Goal: Task Accomplishment & Management: Complete application form

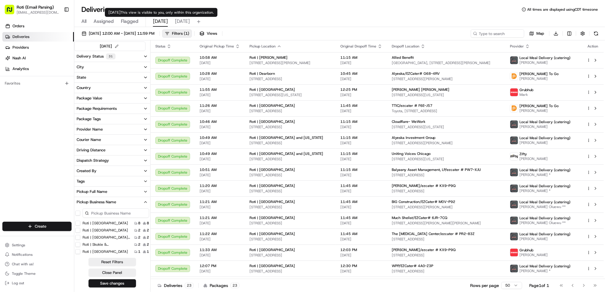
scroll to position [119, 0]
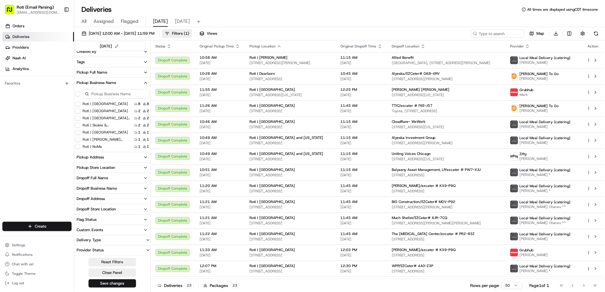
click at [182, 23] on span "[DATE]" at bounding box center [182, 21] width 15 height 7
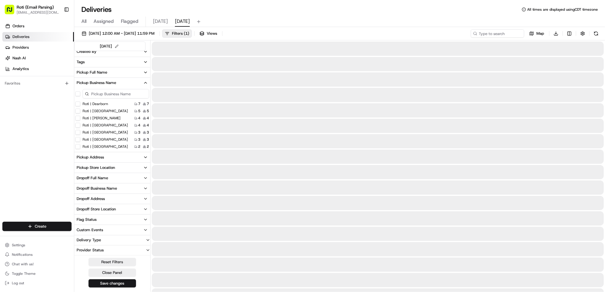
click at [179, 19] on span "[DATE]" at bounding box center [182, 21] width 15 height 7
click at [494, 31] on input at bounding box center [488, 33] width 71 height 8
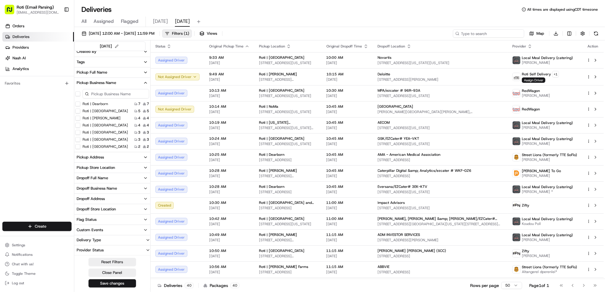
paste input "Impact Advisors"
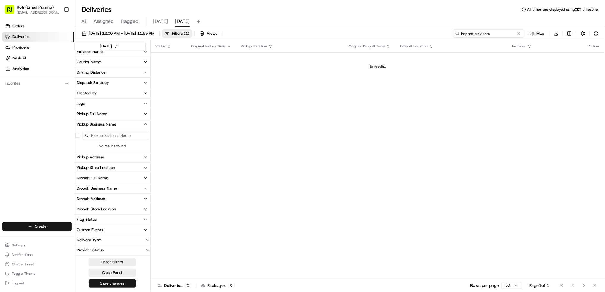
scroll to position [78, 0]
click at [467, 33] on input "Impact Advisors" at bounding box center [488, 33] width 71 height 8
type input "Impact Advisors"
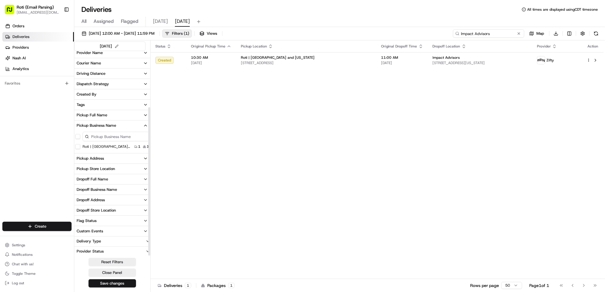
scroll to position [78, 0]
drag, startPoint x: 492, startPoint y: 32, endPoint x: 331, endPoint y: -10, distance: 166.6
click at [331, 0] on html "Roti (Email Parsing) [EMAIL_ADDRESS][DOMAIN_NAME] Toggle Sidebar Orders Deliver…" at bounding box center [302, 146] width 605 height 292
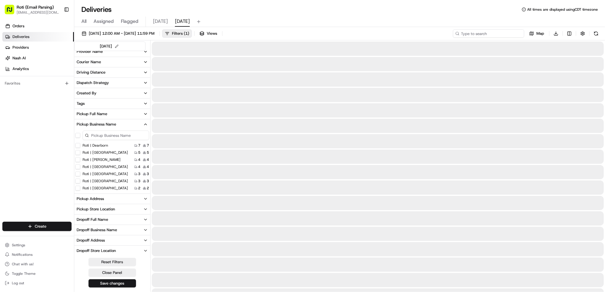
scroll to position [119, 0]
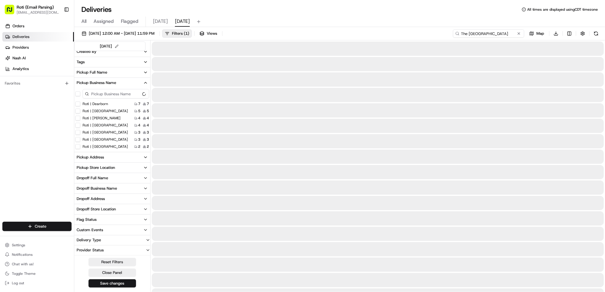
scroll to position [78, 0]
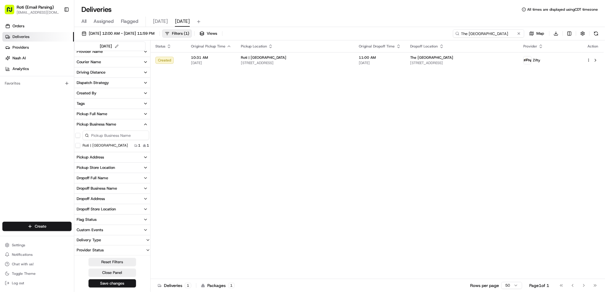
type input "The [GEOGRAPHIC_DATA]"
drag, startPoint x: 511, startPoint y: 36, endPoint x: 295, endPoint y: 15, distance: 216.4
click at [390, 27] on div "Deliveries All times are displayed using CDT timezone All Assigned Flagged [DAT…" at bounding box center [339, 146] width 530 height 292
paste input "Interface Engineering/ezcater # F12-3QA"
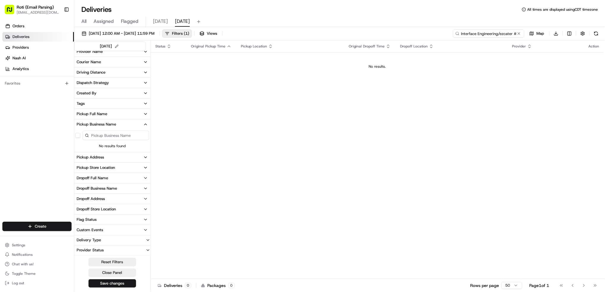
type input "Interface Engineering/ezcater # F12-3QA"
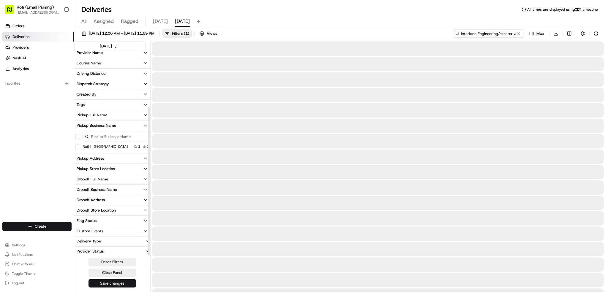
scroll to position [78, 0]
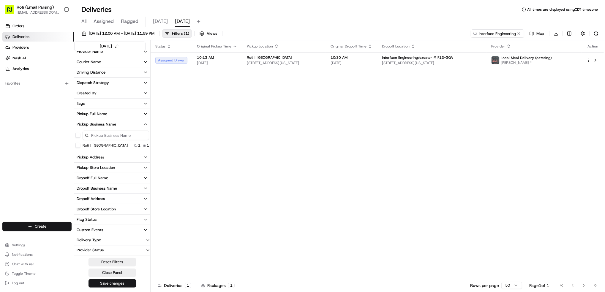
click at [520, 33] on button at bounding box center [519, 34] width 6 height 6
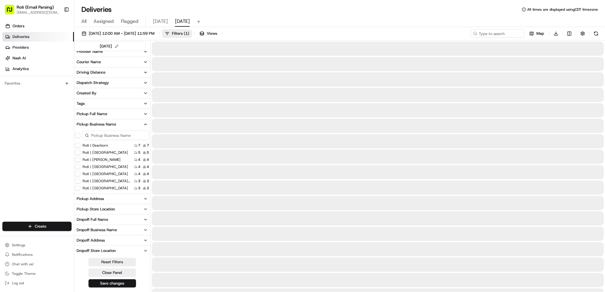
scroll to position [119, 0]
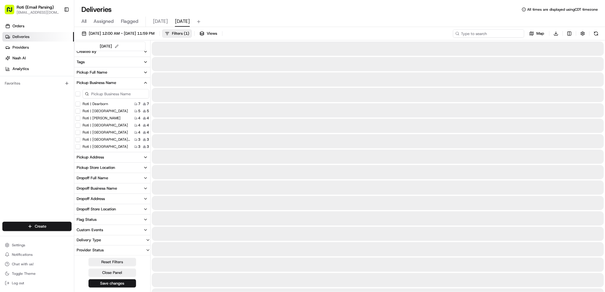
click at [484, 33] on input at bounding box center [488, 33] width 71 height 8
paste input "The Motion Agency"
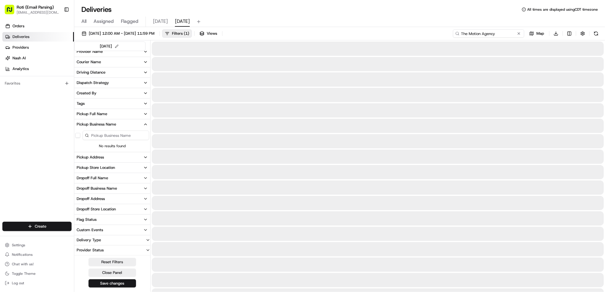
scroll to position [78, 0]
click at [468, 34] on input "The Motion Agency" at bounding box center [488, 33] width 71 height 8
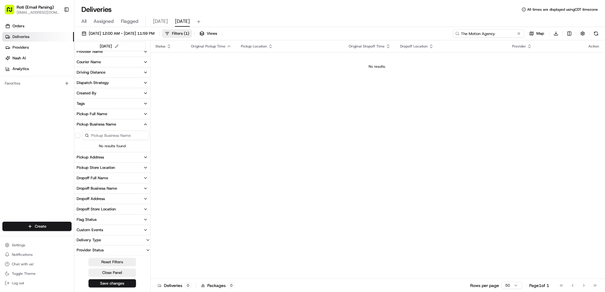
type input "The Motion Agency"
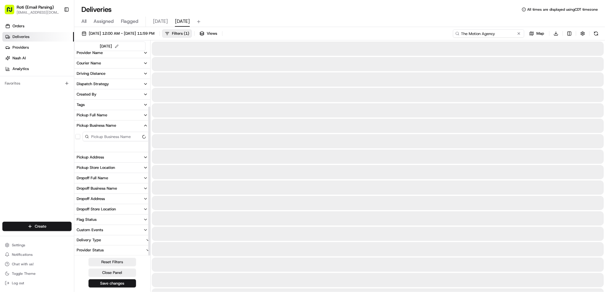
scroll to position [78, 0]
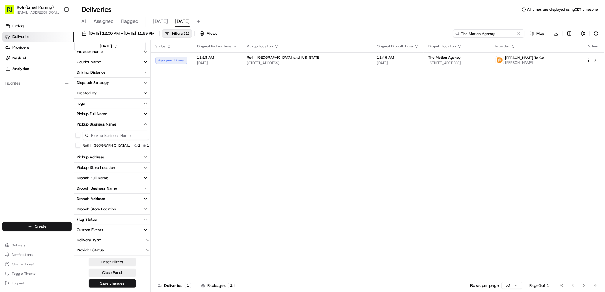
drag, startPoint x: 500, startPoint y: 31, endPoint x: 287, endPoint y: 0, distance: 215.1
click at [287, 0] on div "Deliveries All times are displayed using CDT timezone All Assigned Flagged [DAT…" at bounding box center [339, 146] width 530 height 292
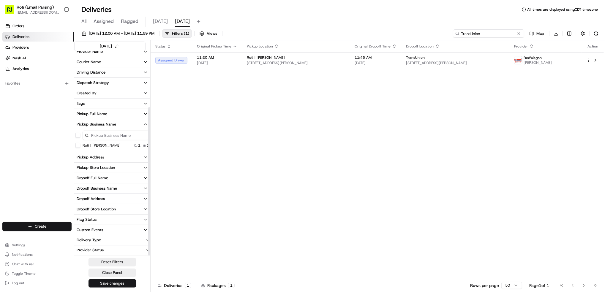
scroll to position [78, 0]
type input "TransUnion"
drag, startPoint x: 491, startPoint y: 34, endPoint x: 367, endPoint y: 13, distance: 126.4
click at [374, 15] on div "Deliveries All times are displayed using CDT timezone All Assigned Flagged [DAT…" at bounding box center [339, 146] width 530 height 292
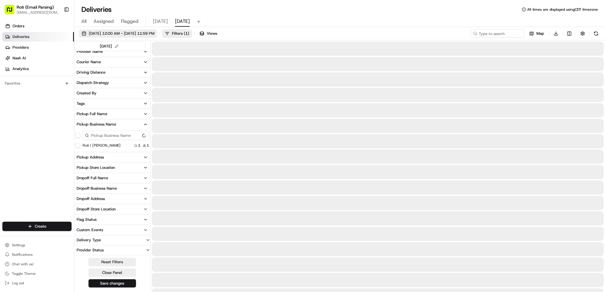
scroll to position [119, 0]
click at [154, 33] on span "[DATE] 12:00 AM - [DATE] 11:59 PM" at bounding box center [122, 33] width 66 height 5
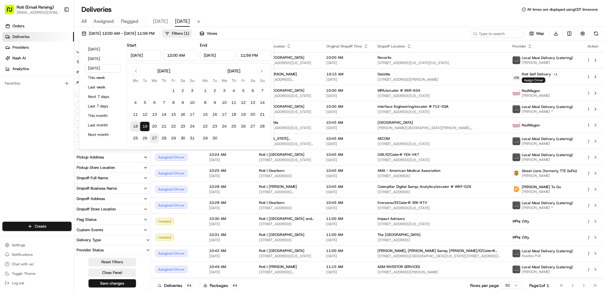
click at [156, 137] on button "27" at bounding box center [154, 138] width 9 height 9
type input "[DATE]"
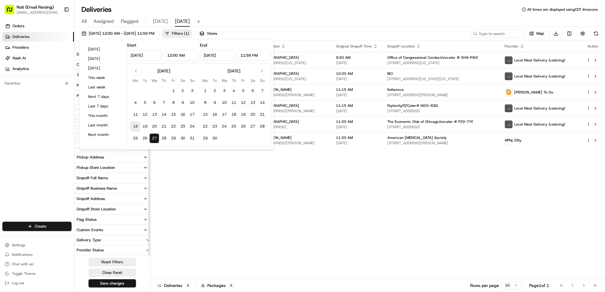
scroll to position [106, 0]
click at [486, 34] on input at bounding box center [488, 33] width 71 height 8
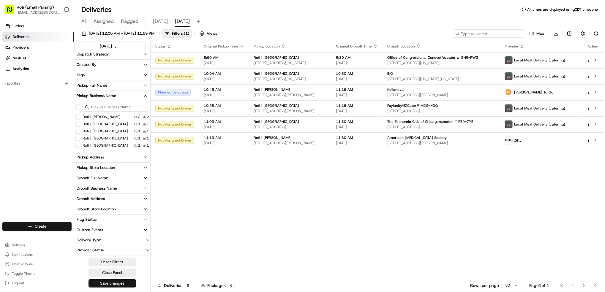
paste input "Kellanova"
type input "Kellanova"
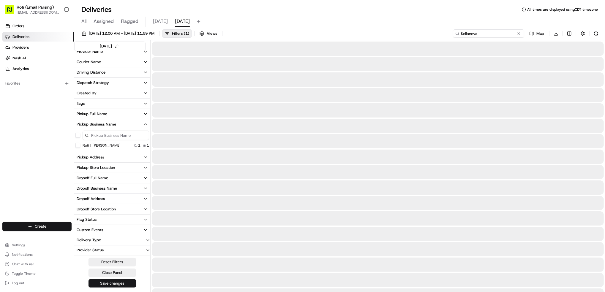
scroll to position [78, 0]
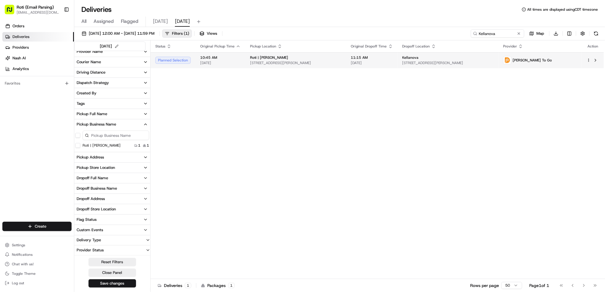
click at [586, 60] on td at bounding box center [592, 60] width 22 height 16
click at [589, 58] on div at bounding box center [592, 60] width 12 height 7
click at [588, 60] on html "Roti (Email Parsing) [EMAIL_ADDRESS][DOMAIN_NAME] Toggle Sidebar Orders Deliver…" at bounding box center [302, 146] width 605 height 292
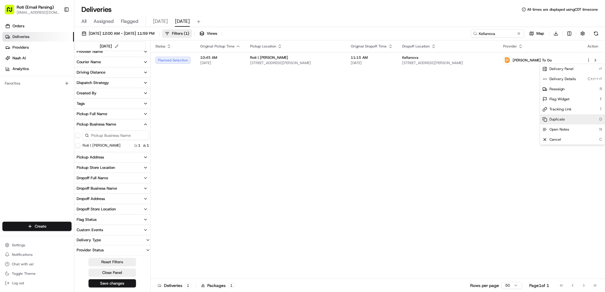
click at [566, 120] on div "Duplicate D" at bounding box center [572, 119] width 65 height 10
click at [545, 141] on icon at bounding box center [544, 139] width 5 height 5
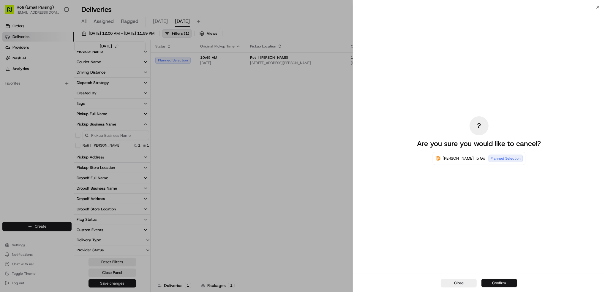
click at [501, 284] on button "Confirm" at bounding box center [499, 283] width 36 height 8
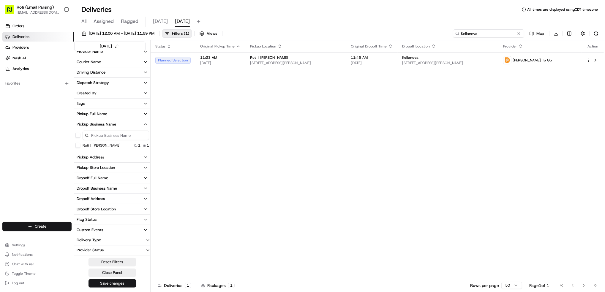
drag, startPoint x: 497, startPoint y: 31, endPoint x: 402, endPoint y: 27, distance: 95.1
click at [439, 31] on div "[DATE] 12:00 AM - [DATE] 11:59 PM Filters ( 1 ) Views Kellanova Map Download" at bounding box center [339, 34] width 530 height 11
paste input "NANI- [GEOGRAPHIC_DATA]"
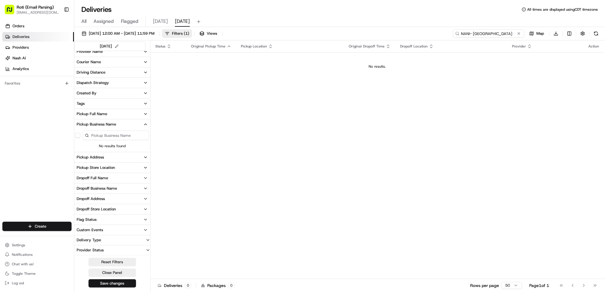
click at [468, 33] on input "NANI- [GEOGRAPHIC_DATA]" at bounding box center [488, 33] width 71 height 8
type input "NANI- [GEOGRAPHIC_DATA]"
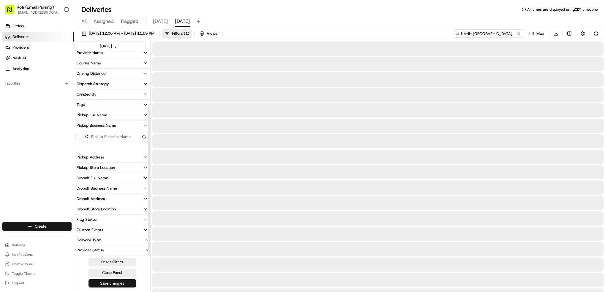
scroll to position [78, 0]
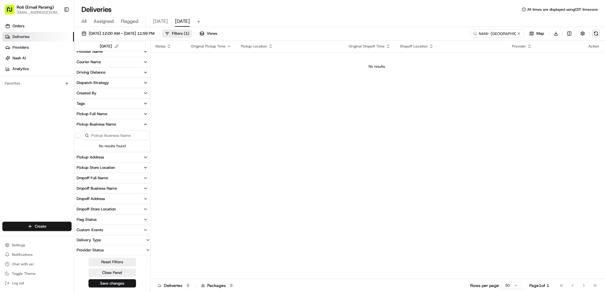
click at [595, 33] on button at bounding box center [596, 33] width 8 height 8
click at [519, 33] on button at bounding box center [519, 34] width 6 height 6
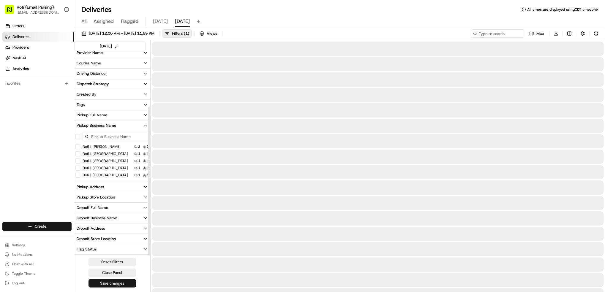
scroll to position [106, 0]
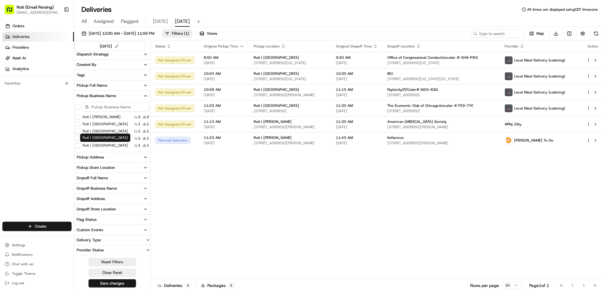
click at [108, 144] on label "Roti | [GEOGRAPHIC_DATA]" at bounding box center [105, 145] width 45 height 5
click at [80, 144] on Schaumburg "Roti | [GEOGRAPHIC_DATA]" at bounding box center [77, 145] width 5 height 5
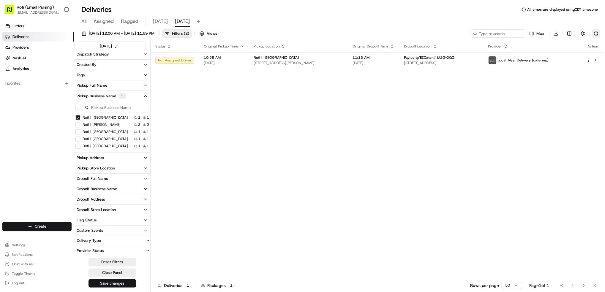
drag, startPoint x: 600, startPoint y: 33, endPoint x: 597, endPoint y: 34, distance: 3.0
click at [600, 33] on div "[DATE] 12:00 AM - [DATE] 11:59 PM Filters ( 2 ) Views Map Download" at bounding box center [339, 34] width 530 height 11
click at [595, 35] on button at bounding box center [596, 33] width 8 height 8
click at [595, 35] on div "Map Download" at bounding box center [534, 33] width 129 height 8
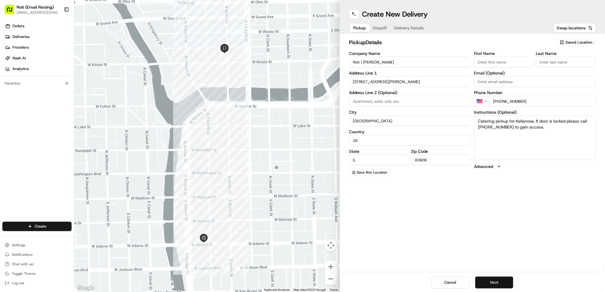
click at [489, 283] on button "Next" at bounding box center [494, 283] width 38 height 12
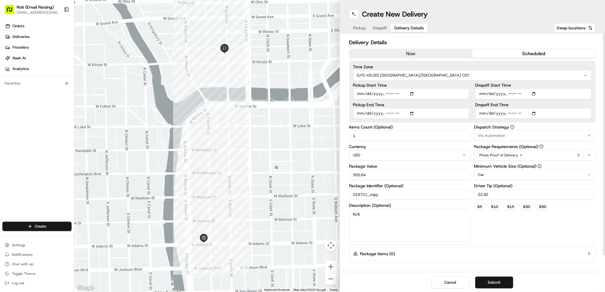
click at [534, 93] on input "Dropoff Start Time" at bounding box center [533, 93] width 116 height 11
type input "[DATE]T11:30"
click at [596, 100] on div "Delivery Details now scheduled Time Zone (UTC-05.00) America/[GEOGRAPHIC_DATA] …" at bounding box center [472, 154] width 265 height 240
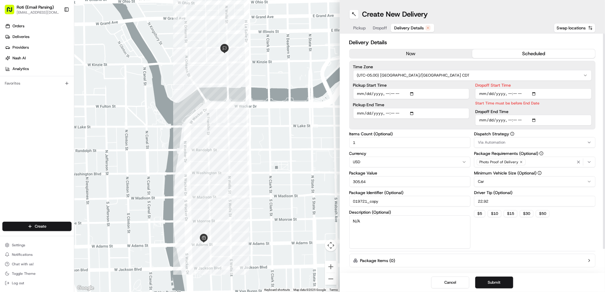
click at [535, 118] on input "Dropoff End Time" at bounding box center [533, 120] width 116 height 11
type input "2025-08-27T11:45"
click at [604, 137] on div at bounding box center [603, 141] width 2 height 215
click at [414, 94] on input "Pickup Start Time" at bounding box center [411, 93] width 116 height 11
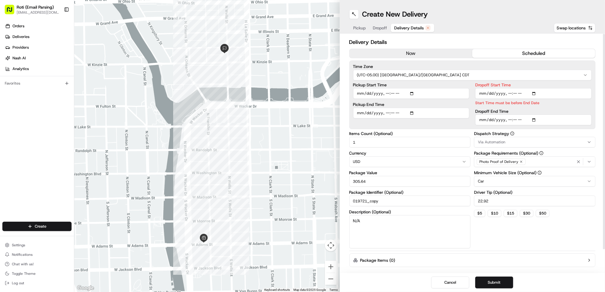
type input "2025-08-27T11:20"
drag, startPoint x: 459, startPoint y: 84, endPoint x: 446, endPoint y: 110, distance: 29.3
click at [459, 84] on label "Pickup Start Time" at bounding box center [411, 85] width 116 height 4
click at [459, 88] on input "Pickup Start Time" at bounding box center [411, 93] width 116 height 11
click at [412, 120] on input "Pickup End Time" at bounding box center [411, 120] width 116 height 11
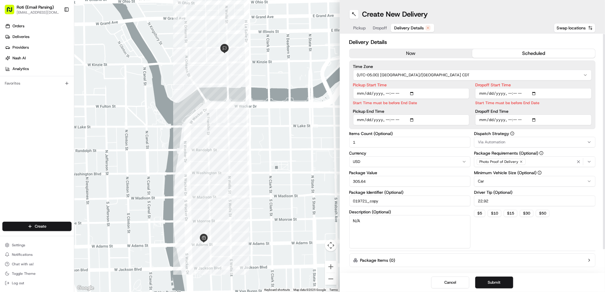
type input "2025-08-27T11:25"
click at [446, 85] on label "Pickup Start Time" at bounding box center [411, 85] width 116 height 4
click at [446, 88] on input "Pickup Start Time" at bounding box center [411, 93] width 116 height 11
click at [493, 142] on span "Via Automation" at bounding box center [491, 141] width 27 height 5
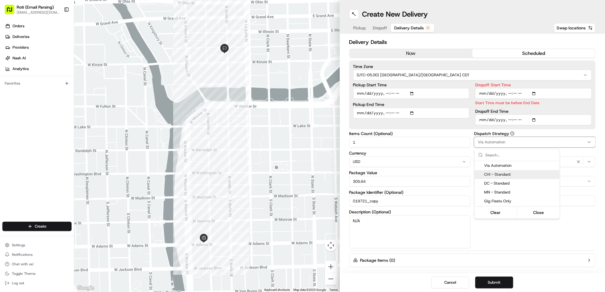
click at [500, 172] on span "CHI - Standard" at bounding box center [520, 174] width 73 height 5
click at [510, 278] on html "Roti (Email Parsing) jnavarro@roti.com Toggle Sidebar Orders Deliveries Provide…" at bounding box center [302, 146] width 605 height 292
click at [502, 278] on button "Submit" at bounding box center [494, 283] width 38 height 12
